Goal: Information Seeking & Learning: Learn about a topic

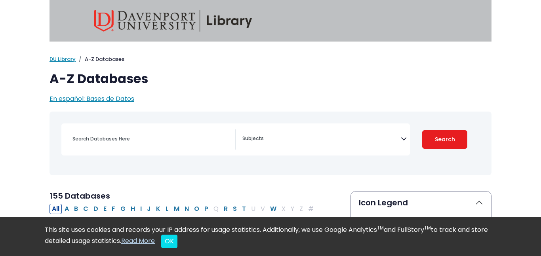
select select "Database Subject Filter"
type input "hoow"
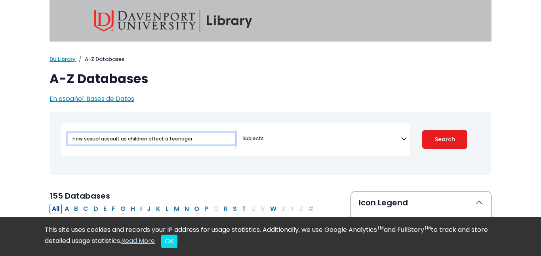
type input "how sexual assault as children affect a teenager"
click at [422, 130] on button "Search" at bounding box center [444, 139] width 45 height 19
select select "Database Subject Filter"
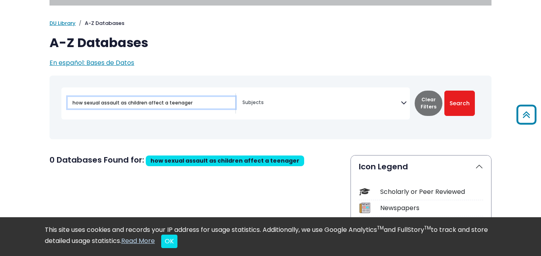
scroll to position [12, 0]
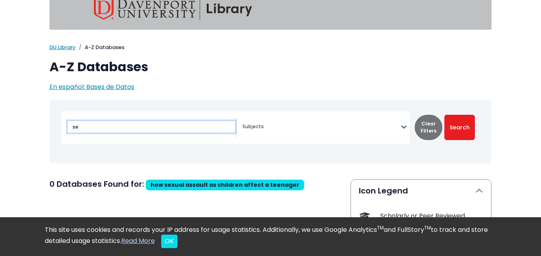
type input "s"
type input "sexual assault"
click at [444, 115] on button "Search" at bounding box center [459, 127] width 31 height 25
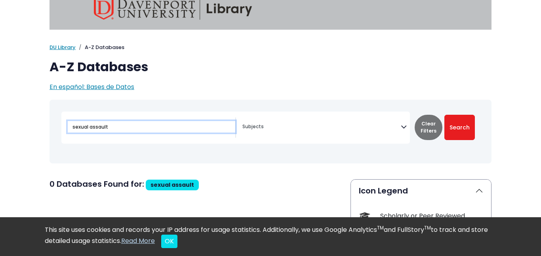
click at [444, 115] on button "Search" at bounding box center [459, 127] width 31 height 25
select select "Database Subject Filter"
type input "sexual assault\"
click at [444, 115] on button "Search" at bounding box center [459, 127] width 31 height 25
select select "Database Subject Filter"
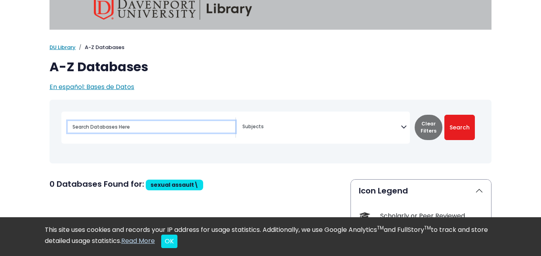
click at [444, 115] on button "Search" at bounding box center [459, 127] width 31 height 25
select select "Database Subject Filter"
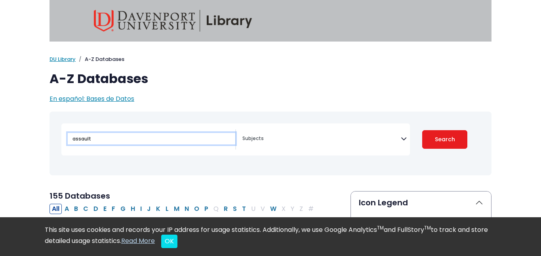
type input "assault"
click at [422, 130] on button "Search" at bounding box center [444, 139] width 45 height 19
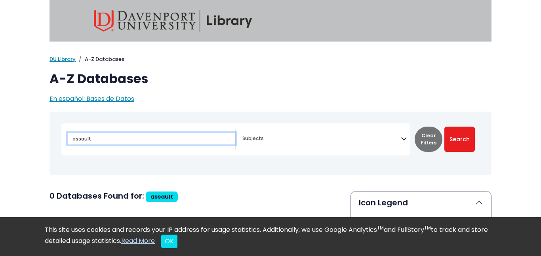
click at [444, 127] on button "Search" at bounding box center [459, 139] width 31 height 25
select select "Database Subject Filter"
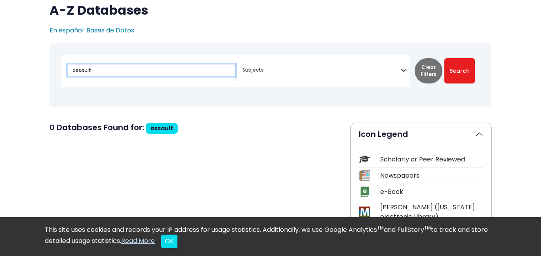
scroll to position [70, 0]
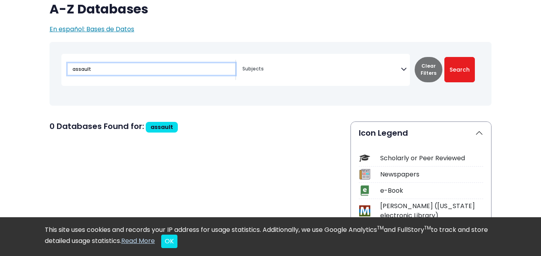
click at [177, 65] on input "assault" at bounding box center [152, 68] width 168 height 11
type input "p"
click at [95, 72] on input "phycology" at bounding box center [152, 68] width 168 height 11
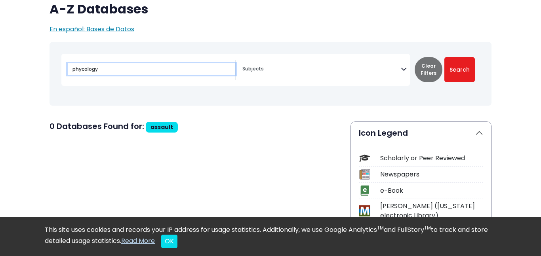
click at [93, 70] on input "phycology" at bounding box center [152, 68] width 168 height 11
type input "physiology"
click at [444, 57] on button "Search" at bounding box center [459, 69] width 31 height 25
select select "Database Subject Filter"
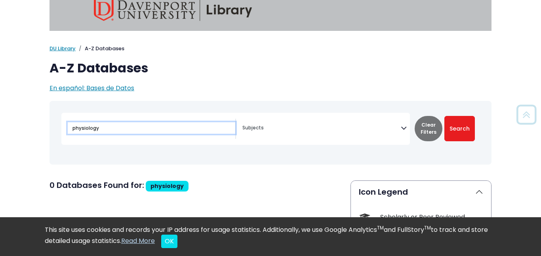
scroll to position [4, 0]
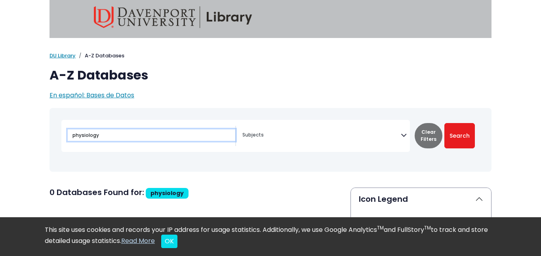
click at [149, 133] on input "physiology" at bounding box center [152, 135] width 168 height 11
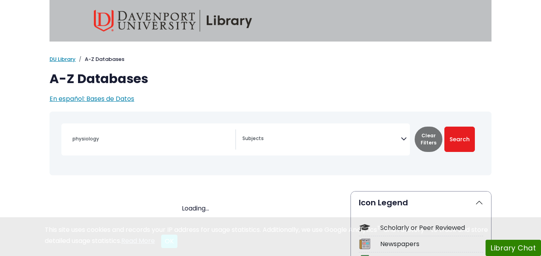
click at [144, 143] on div "physiology" at bounding box center [152, 139] width 168 height 19
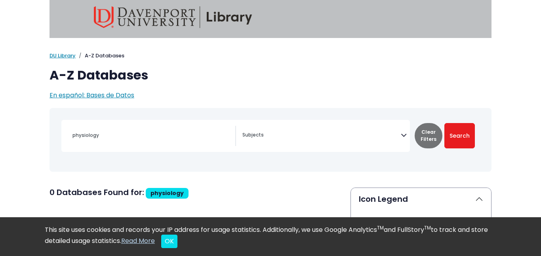
select select "Database Subject Filter"
click at [161, 140] on input "physiology" at bounding box center [152, 135] width 168 height 11
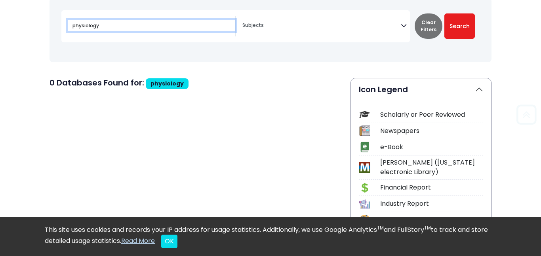
scroll to position [112, 0]
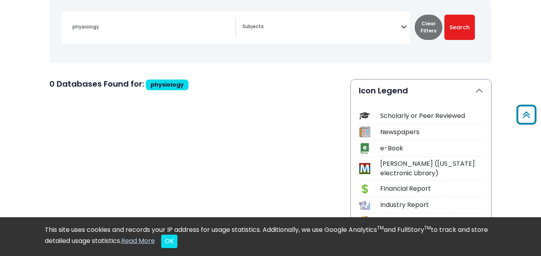
click at [139, 34] on div "physiology" at bounding box center [152, 26] width 168 height 19
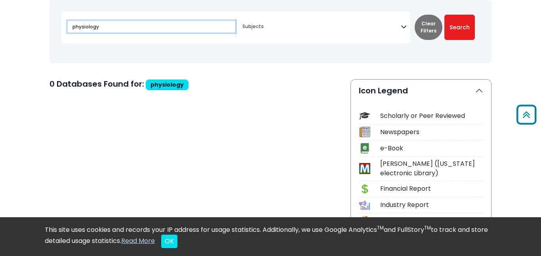
click at [133, 31] on input "physiology" at bounding box center [152, 26] width 168 height 11
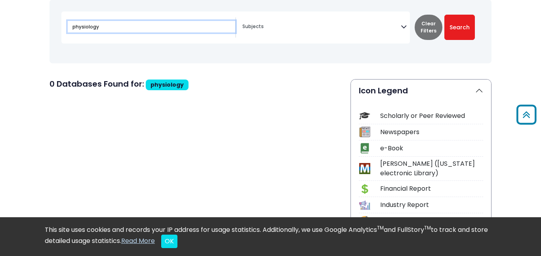
click at [133, 31] on input "physiology" at bounding box center [152, 26] width 168 height 11
click at [444, 15] on button "Search" at bounding box center [459, 27] width 31 height 25
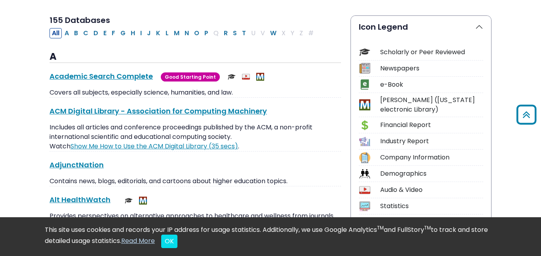
scroll to position [177, 0]
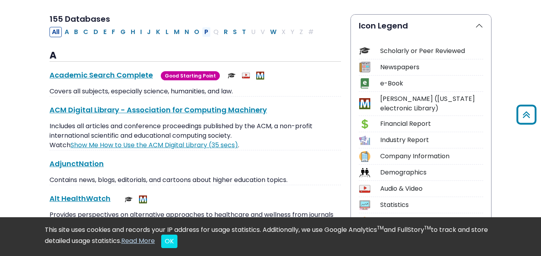
click at [205, 34] on button "P" at bounding box center [206, 32] width 9 height 10
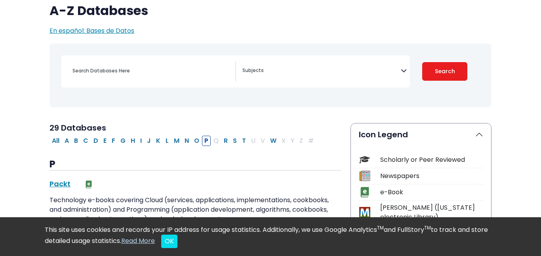
scroll to position [74, 0]
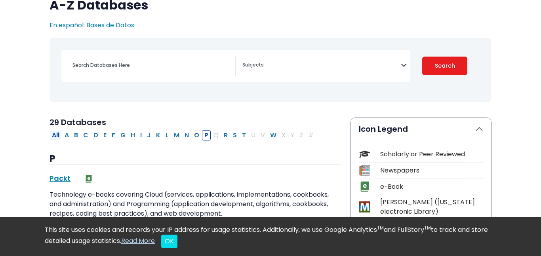
click at [56, 133] on button "All" at bounding box center [56, 135] width 12 height 10
select select "Database Subject Filter"
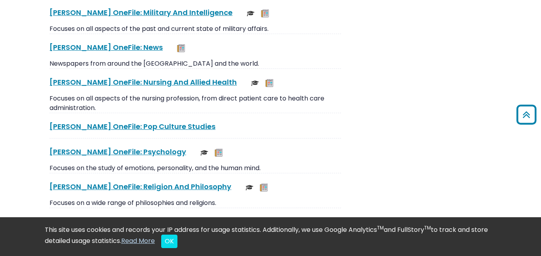
scroll to position [2973, 0]
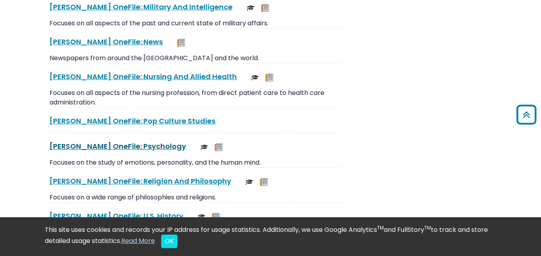
click at [116, 141] on link "[PERSON_NAME] OneFile: Psychology This link opens in a new window" at bounding box center [118, 146] width 137 height 10
